Goal: Information Seeking & Learning: Learn about a topic

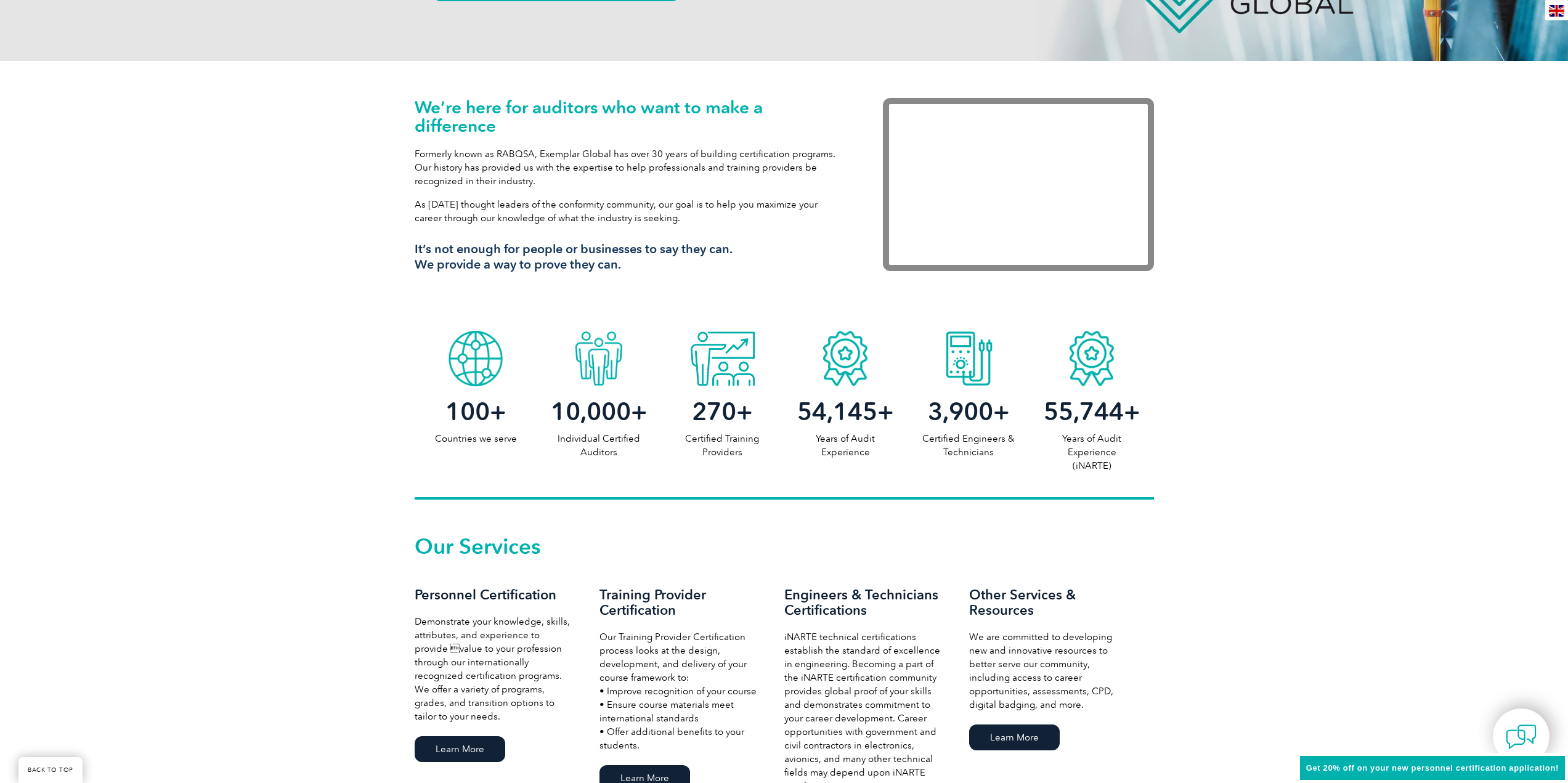
scroll to position [555, 0]
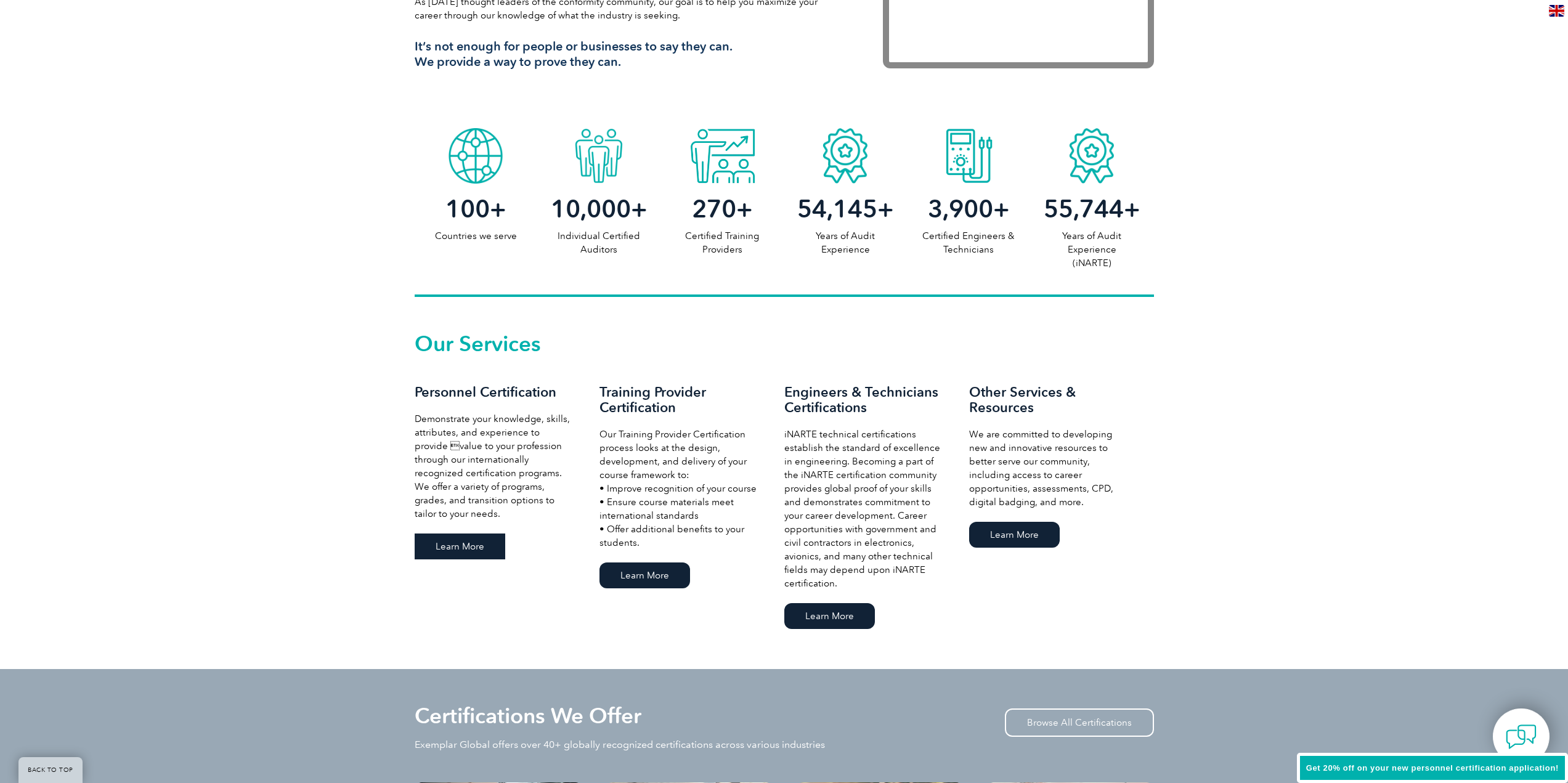
click at [443, 541] on link "Learn More" at bounding box center [460, 546] width 90 height 26
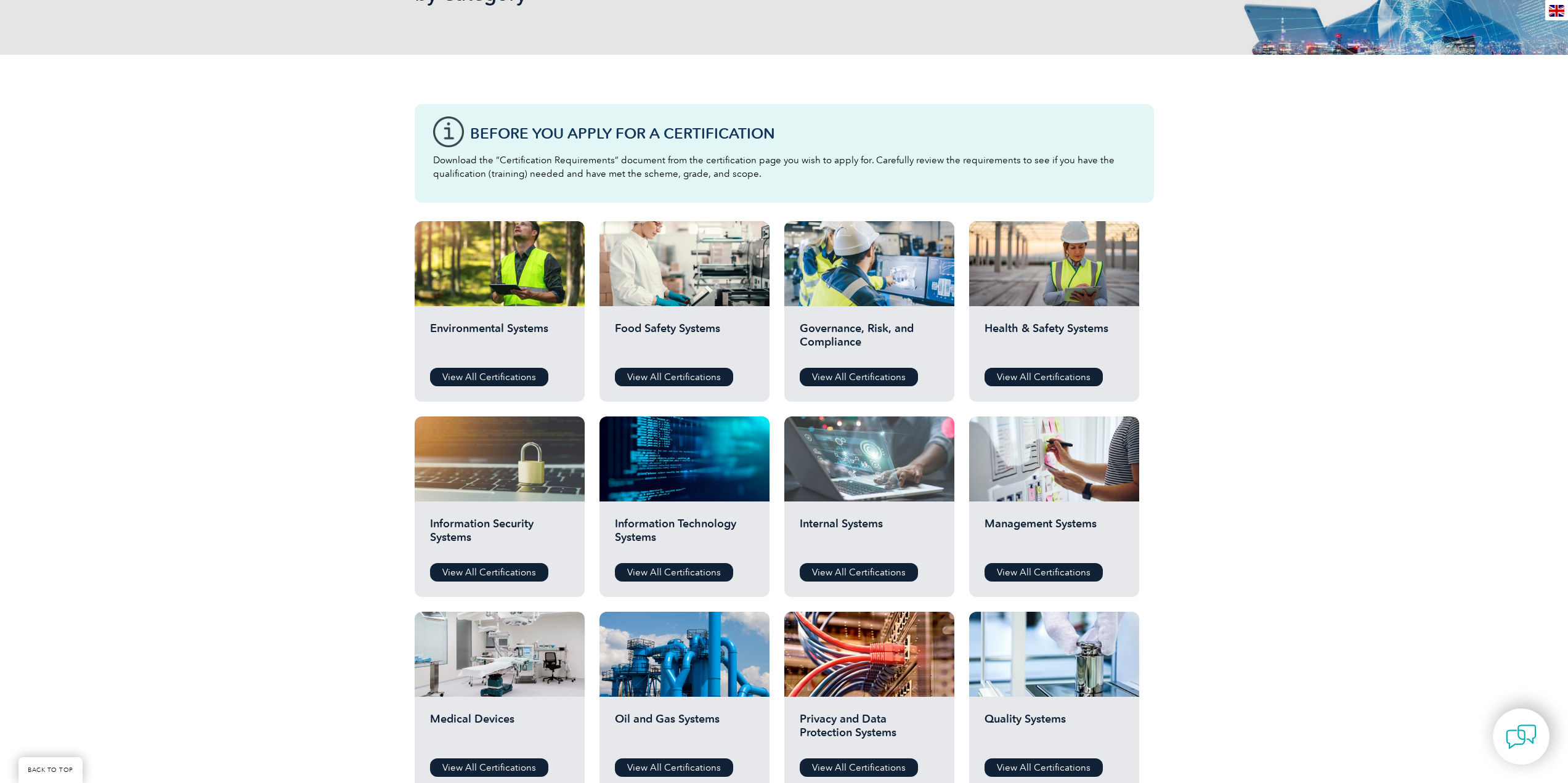
scroll to position [247, 0]
click at [1048, 379] on link "View All Certifications" at bounding box center [1044, 376] width 119 height 19
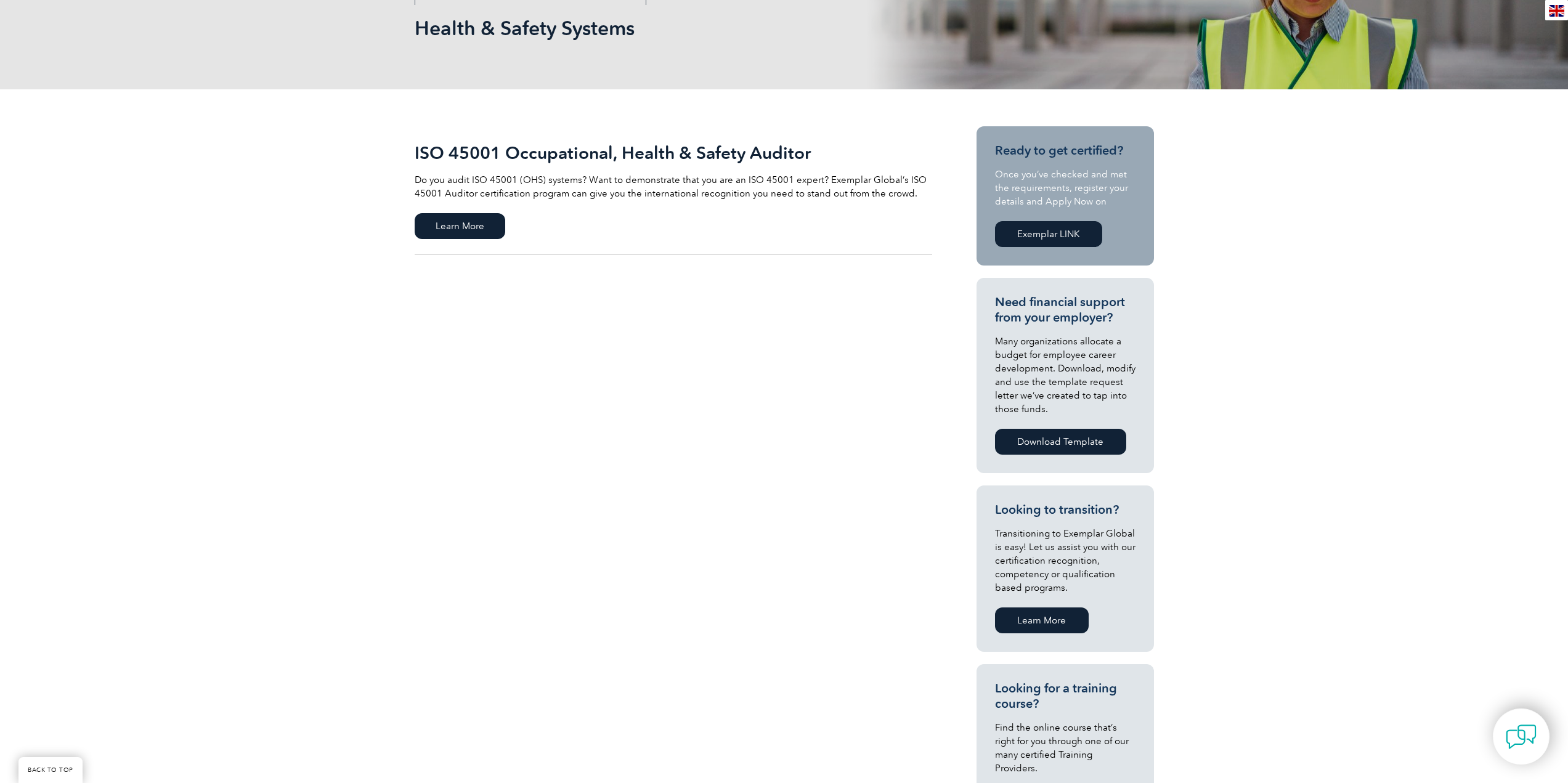
scroll to position [185, 0]
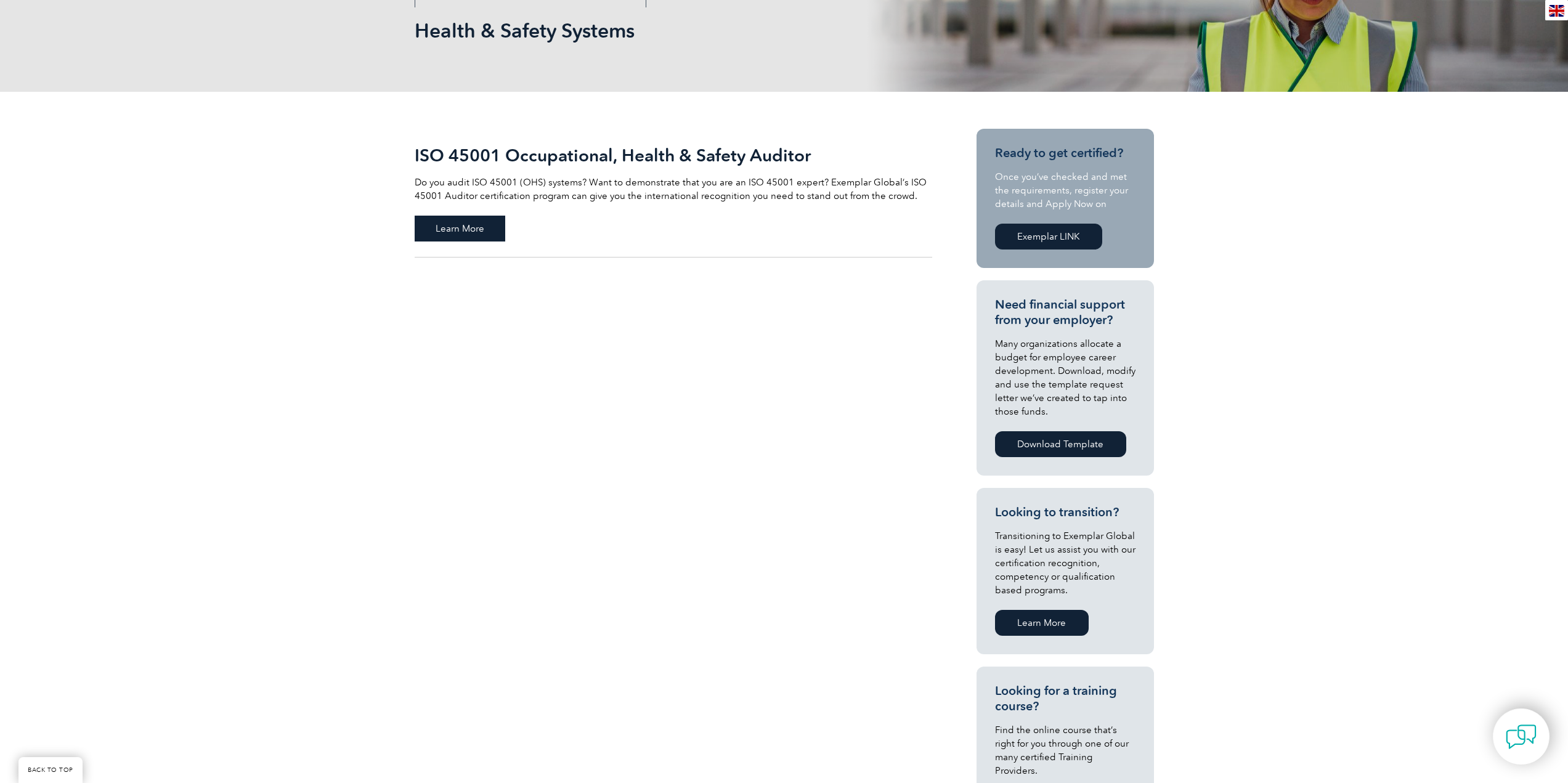
click at [470, 234] on span "Learn More" at bounding box center [460, 228] width 90 height 26
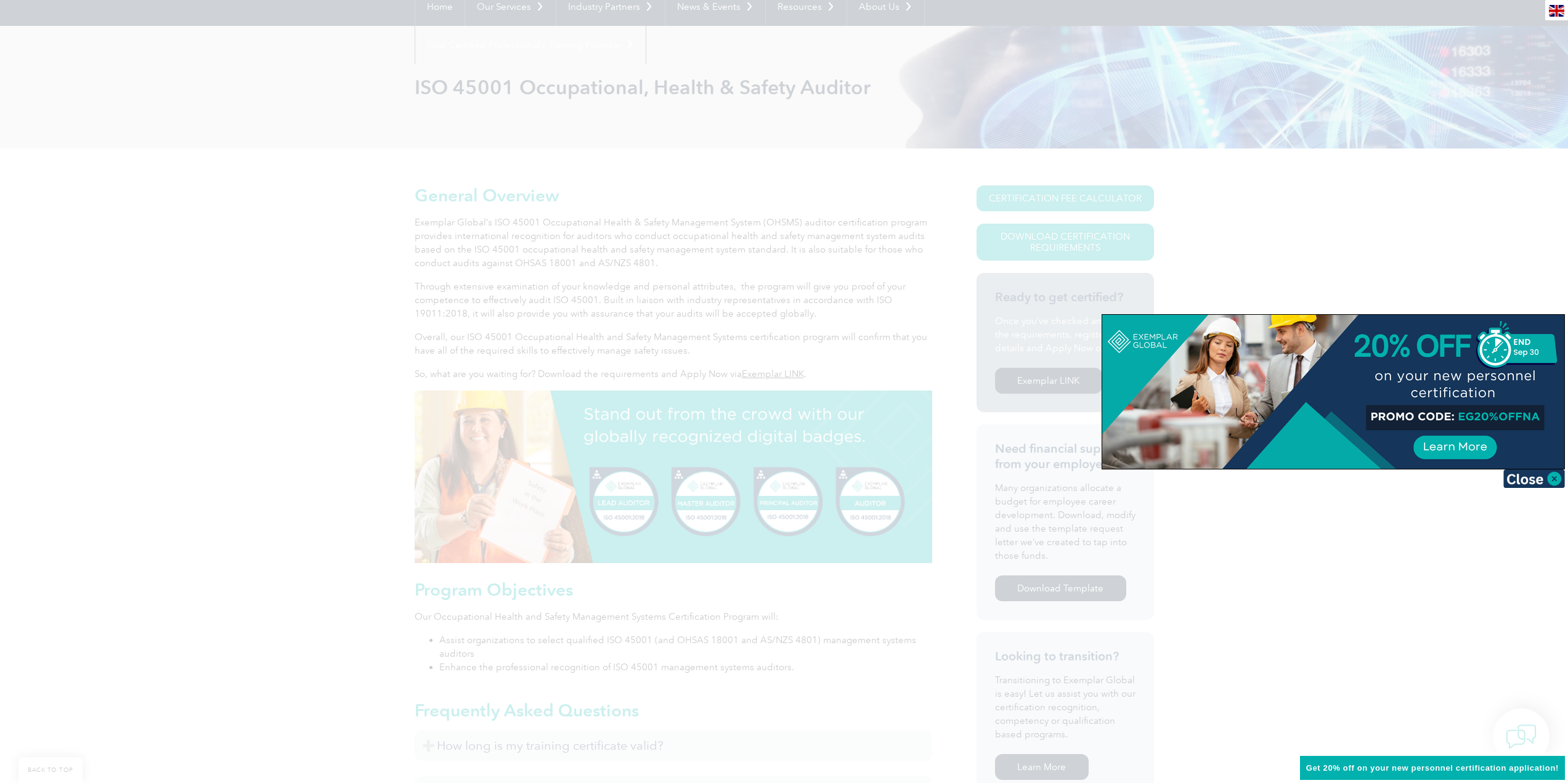
scroll to position [123, 0]
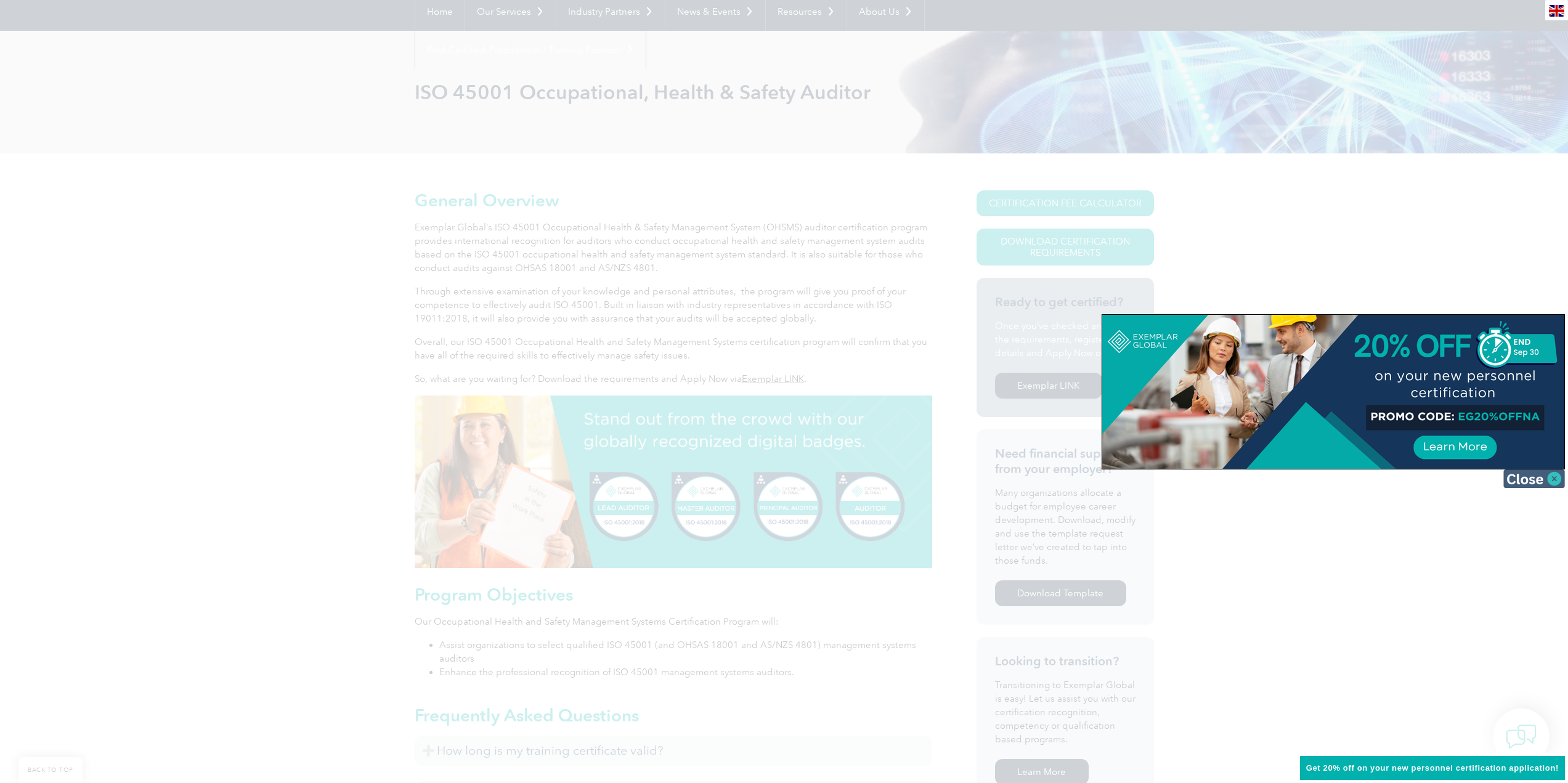
click at [1534, 478] on img at bounding box center [1534, 479] width 62 height 19
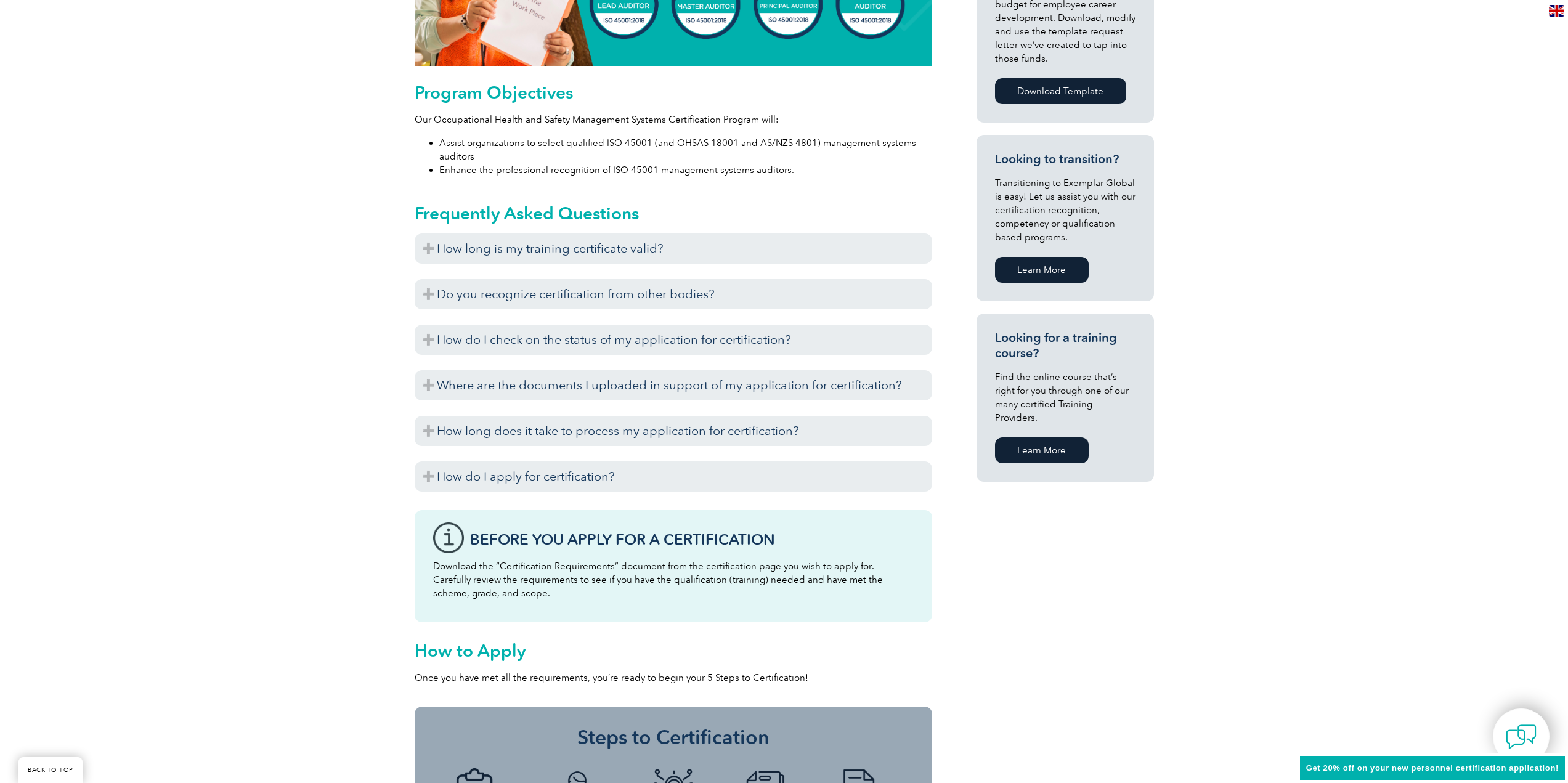
scroll to position [623, 0]
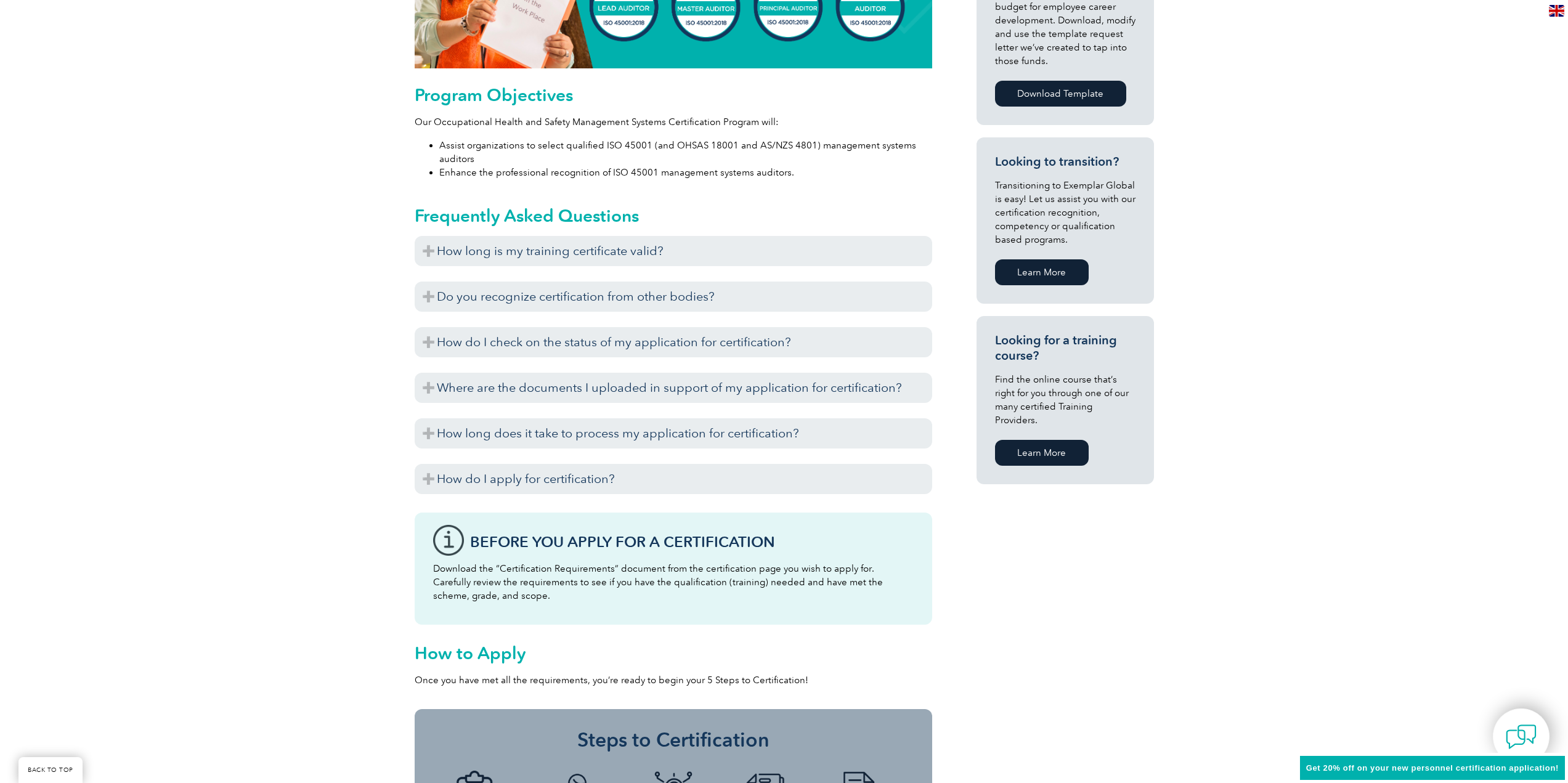
click at [723, 252] on h3 "How long is my training certificate valid?" at bounding box center [673, 251] width 517 height 30
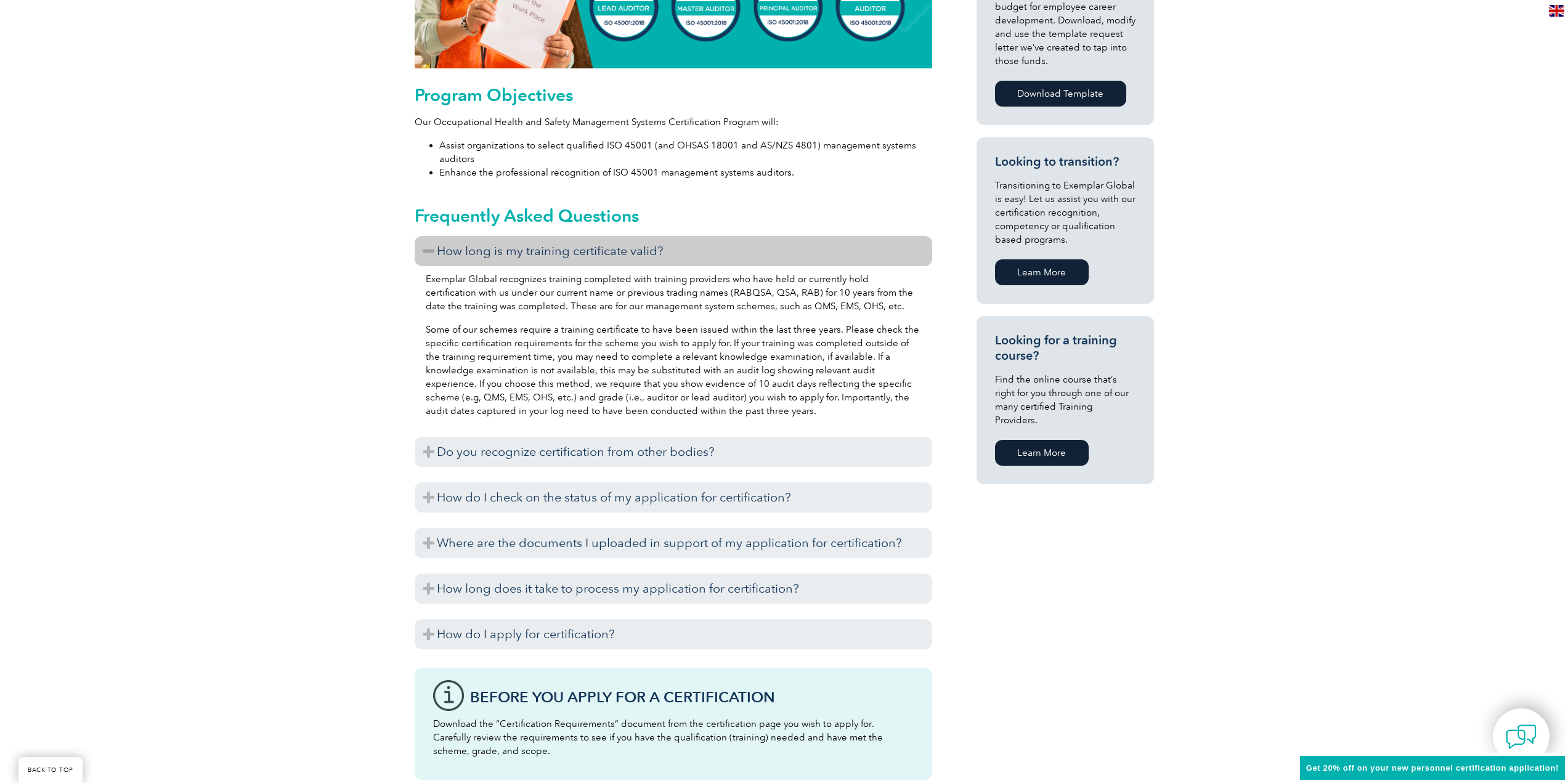
click at [723, 252] on h3 "How long is my training certificate valid?" at bounding box center [673, 251] width 517 height 30
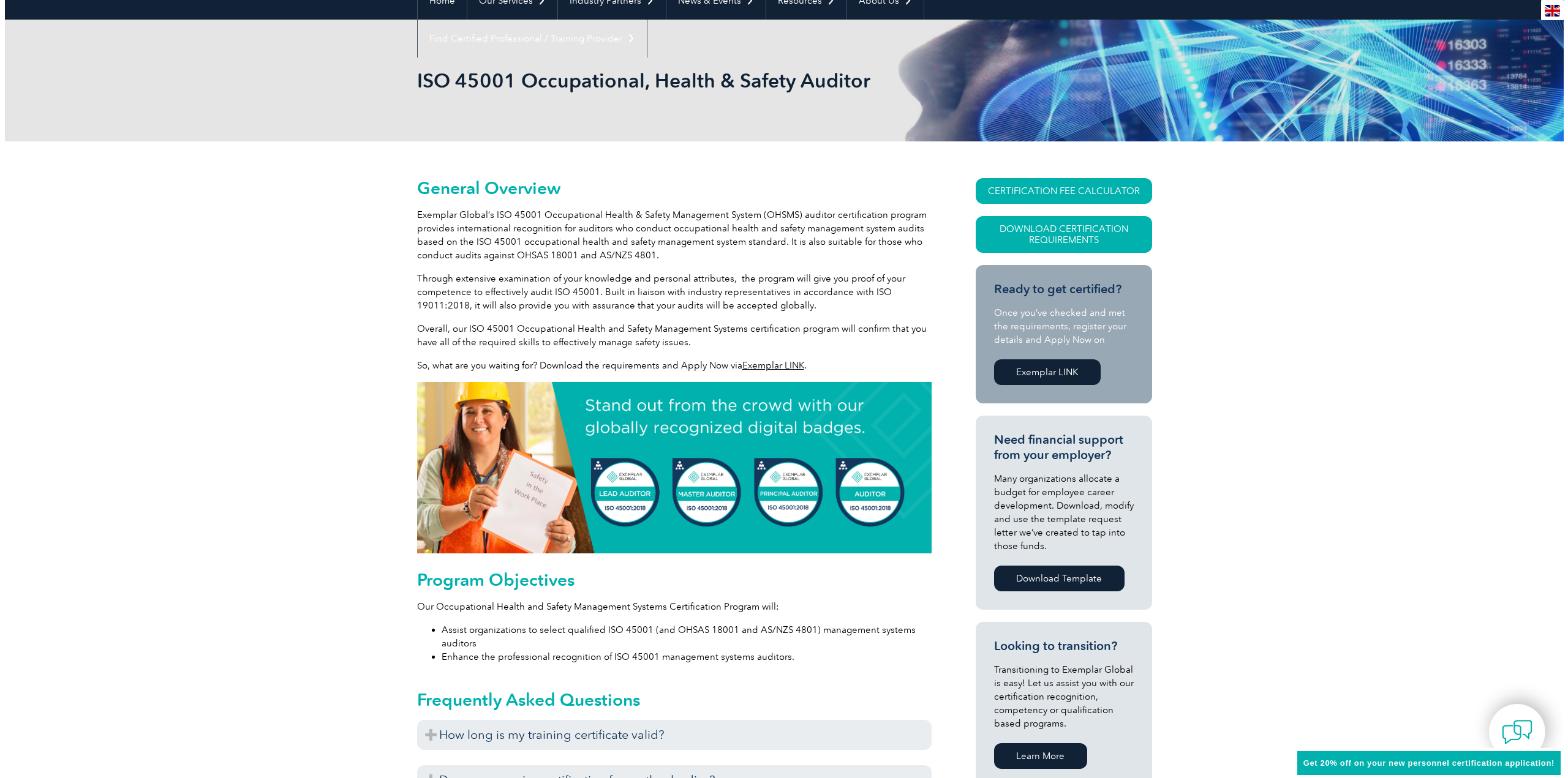
scroll to position [68, 0]
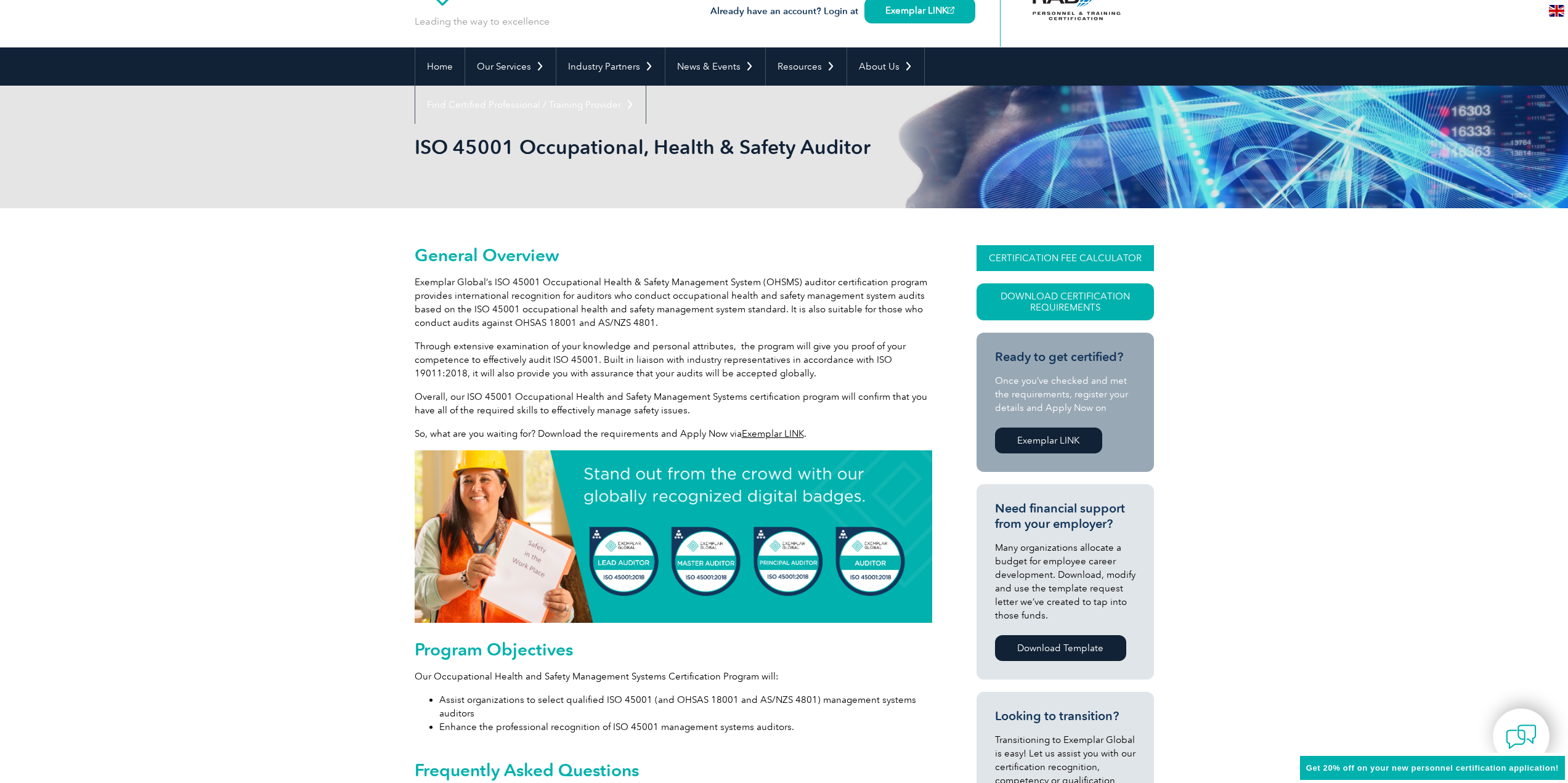
click at [1075, 252] on link "CERTIFICATION FEE CALCULATOR" at bounding box center [1065, 257] width 178 height 26
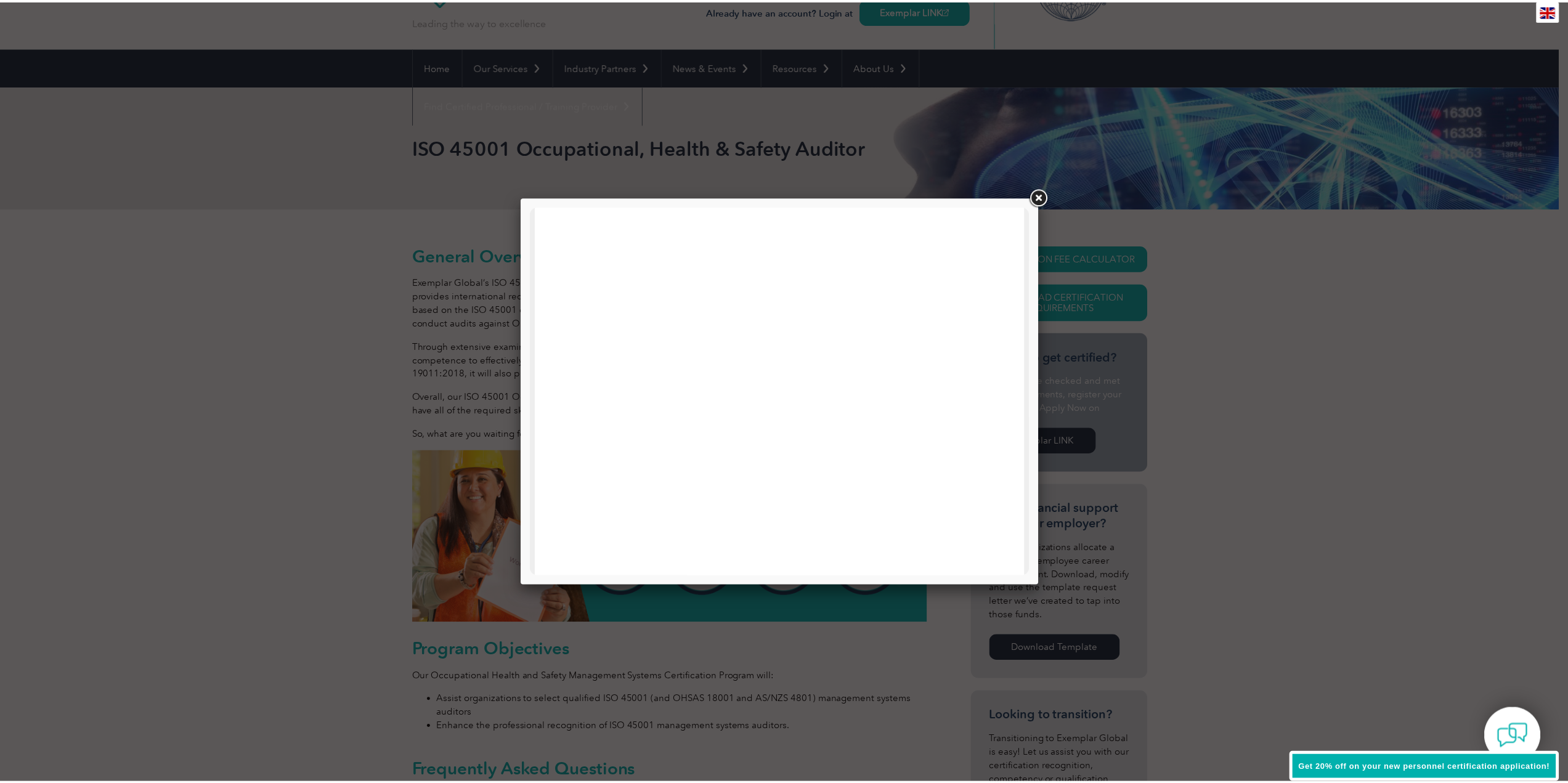
scroll to position [587, 0]
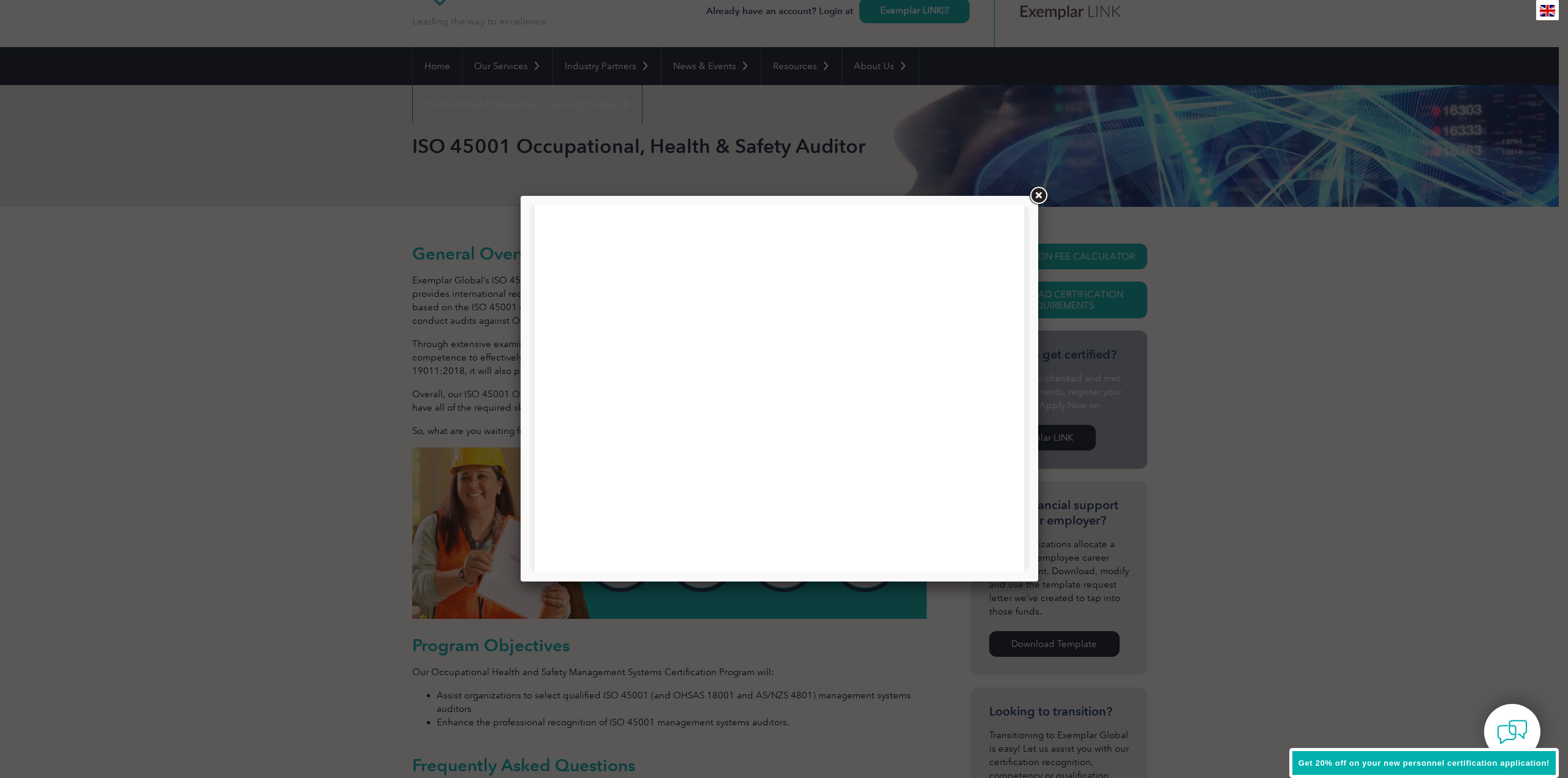
click at [1041, 196] on link at bounding box center [1038, 195] width 22 height 22
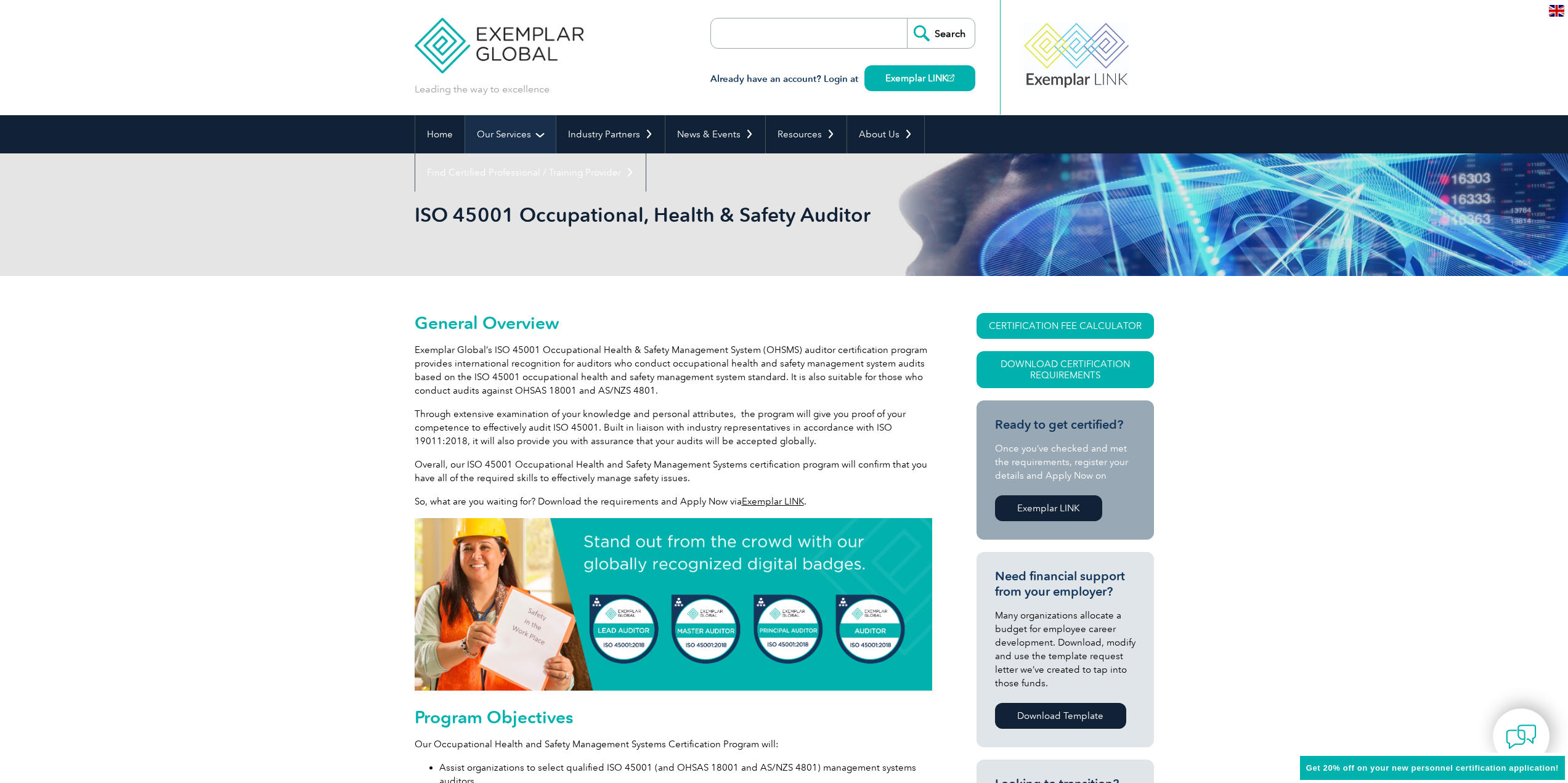
scroll to position [0, 0]
